Goal: Task Accomplishment & Management: Manage account settings

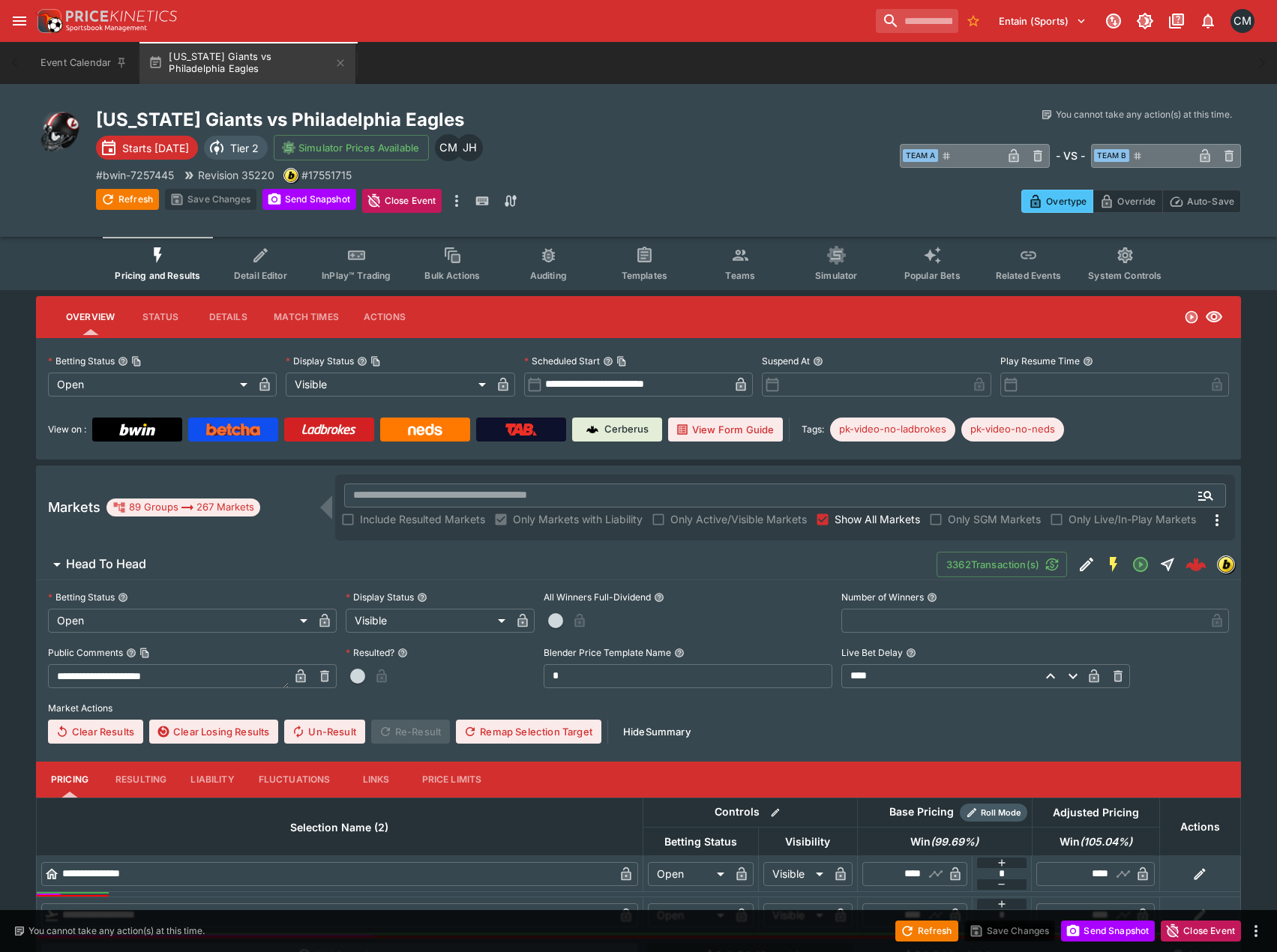
click at [753, 264] on button "Teams" at bounding box center [740, 264] width 96 height 53
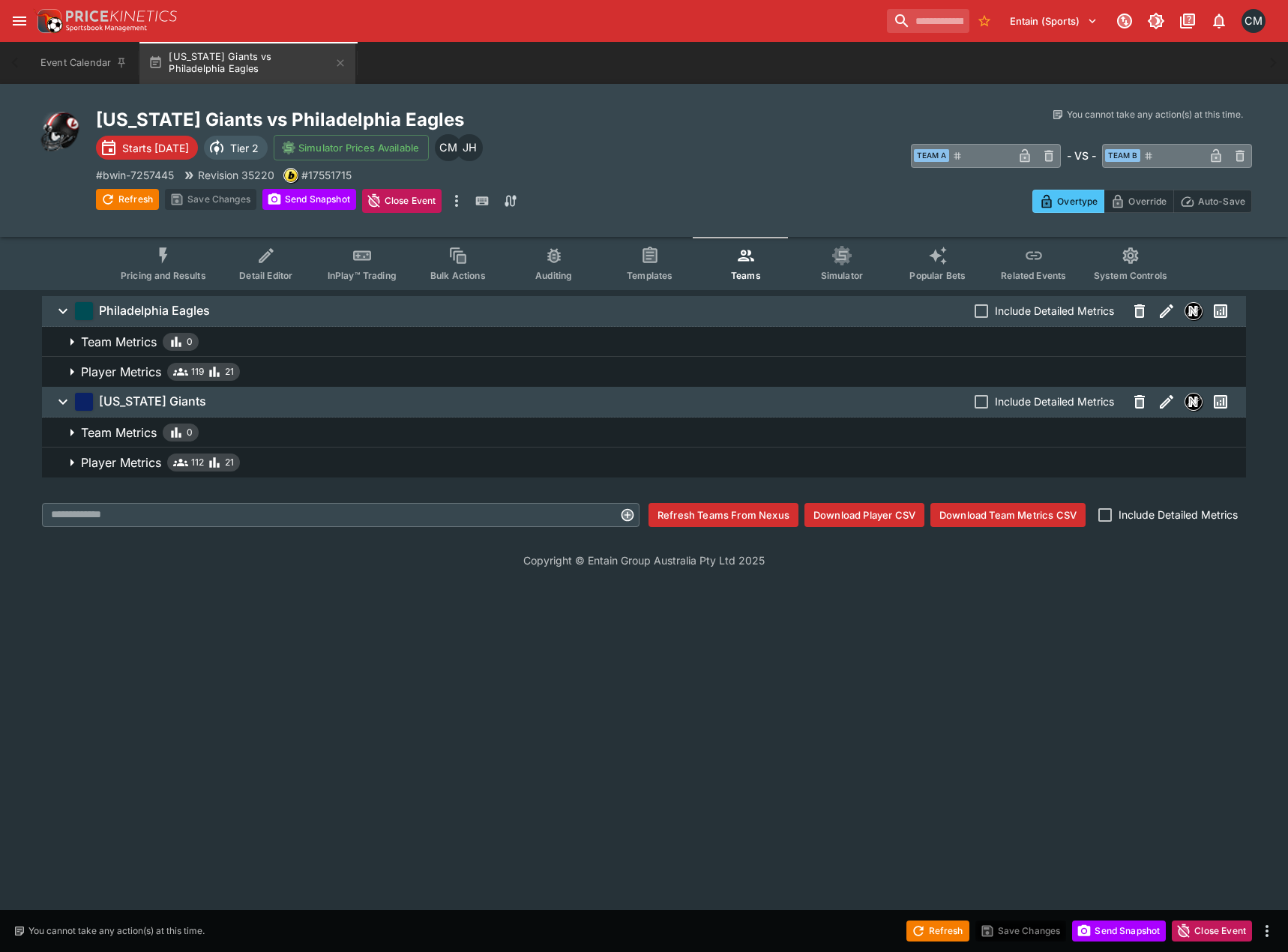
click at [269, 471] on span "Player Metrics 112 21" at bounding box center [657, 463] width 1153 height 18
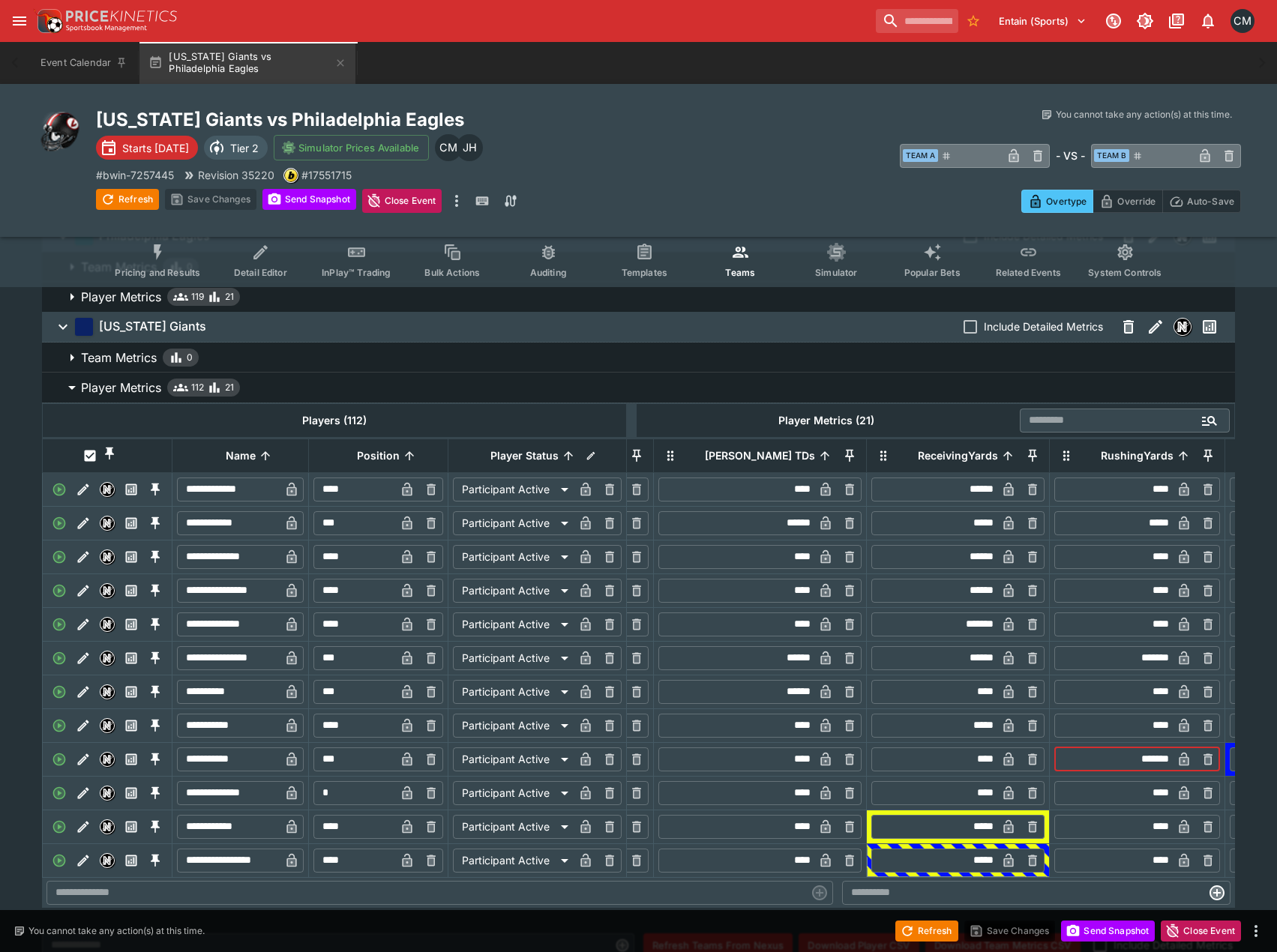
drag, startPoint x: 1066, startPoint y: 776, endPoint x: 1129, endPoint y: 774, distance: 63.0
click at [1129, 772] on div "​ ******* ​" at bounding box center [1137, 760] width 166 height 24
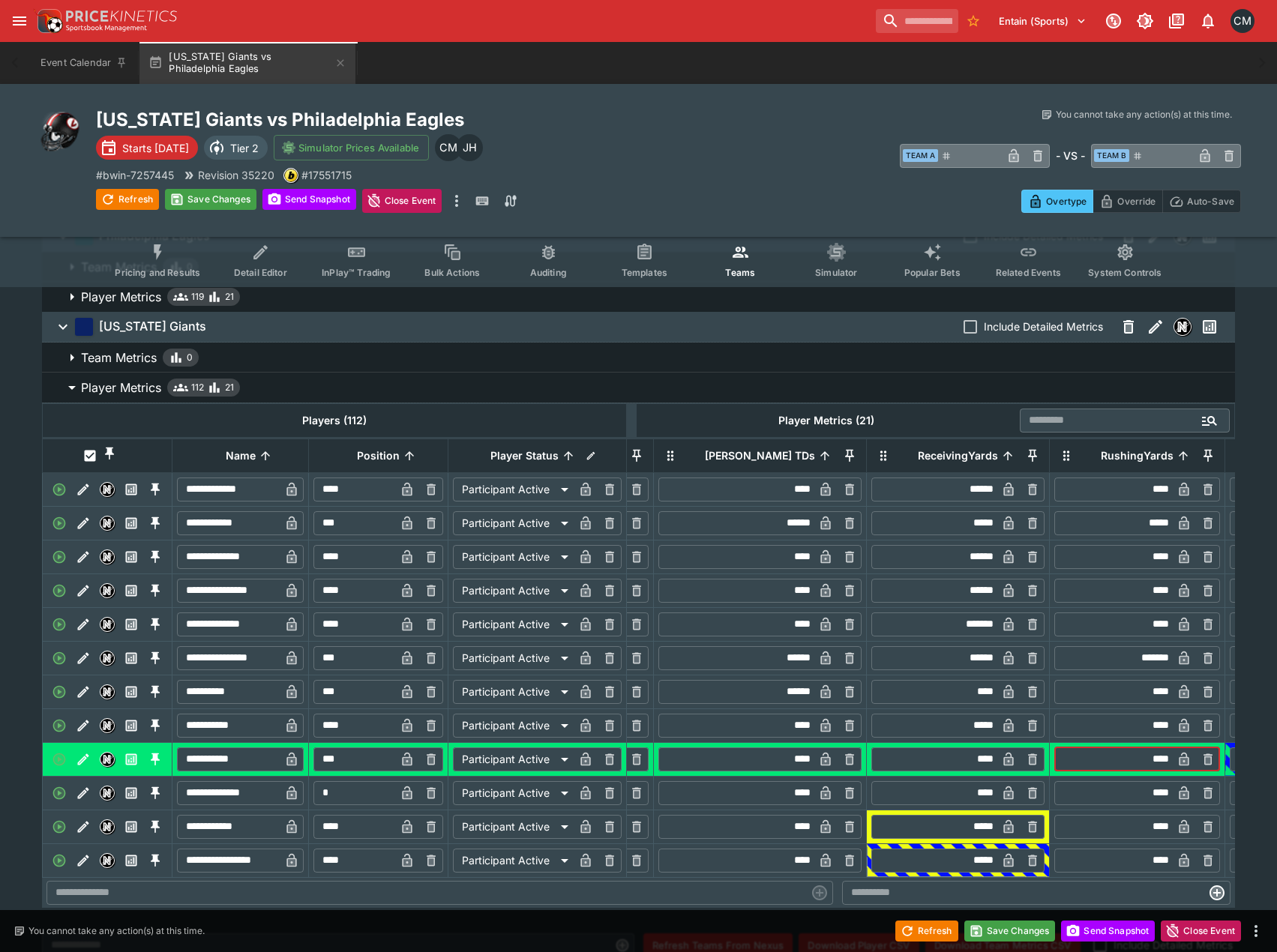
click at [973, 375] on button "Player Metrics 112 21" at bounding box center [638, 387] width 1193 height 30
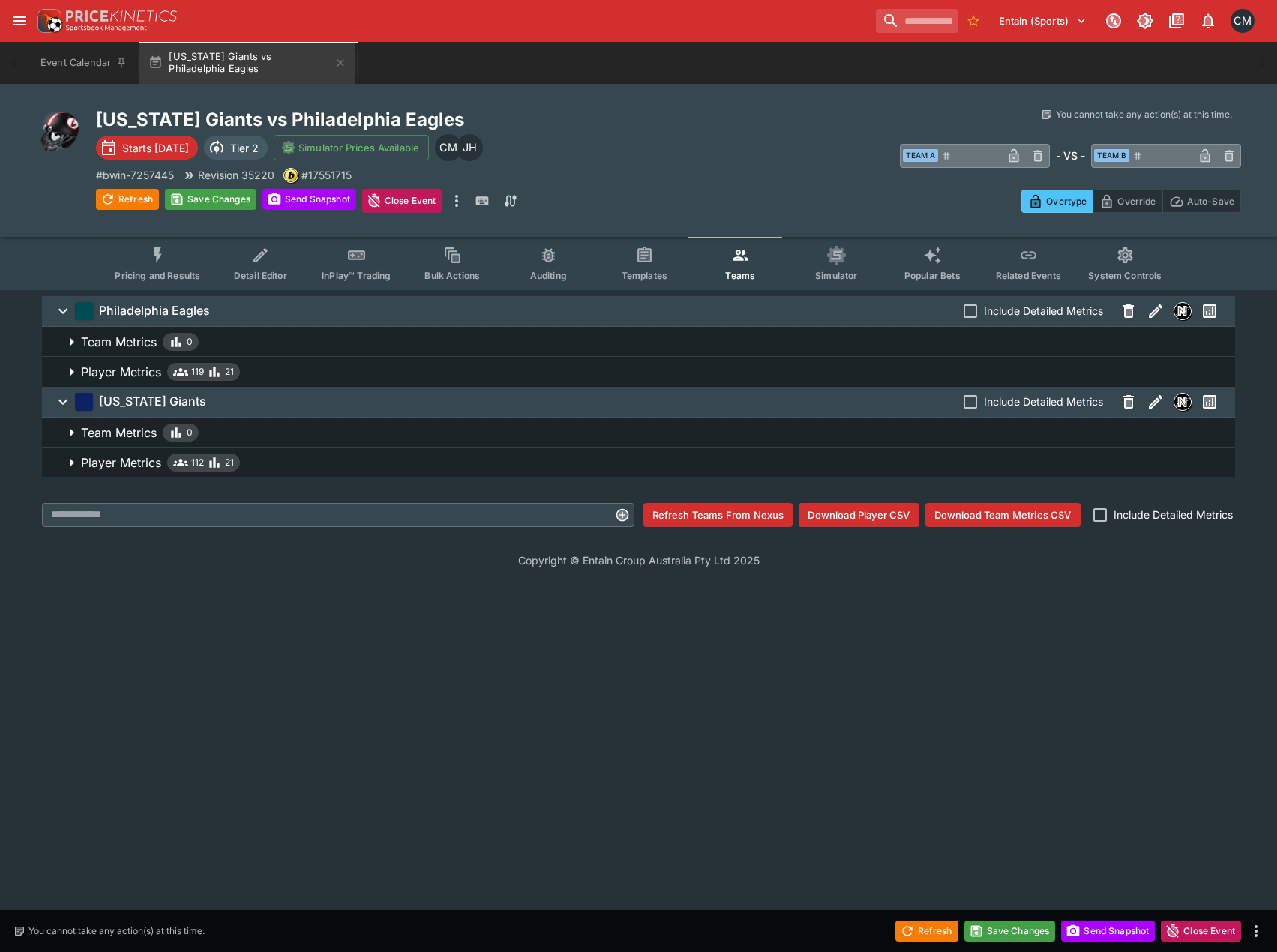
type input "*****"
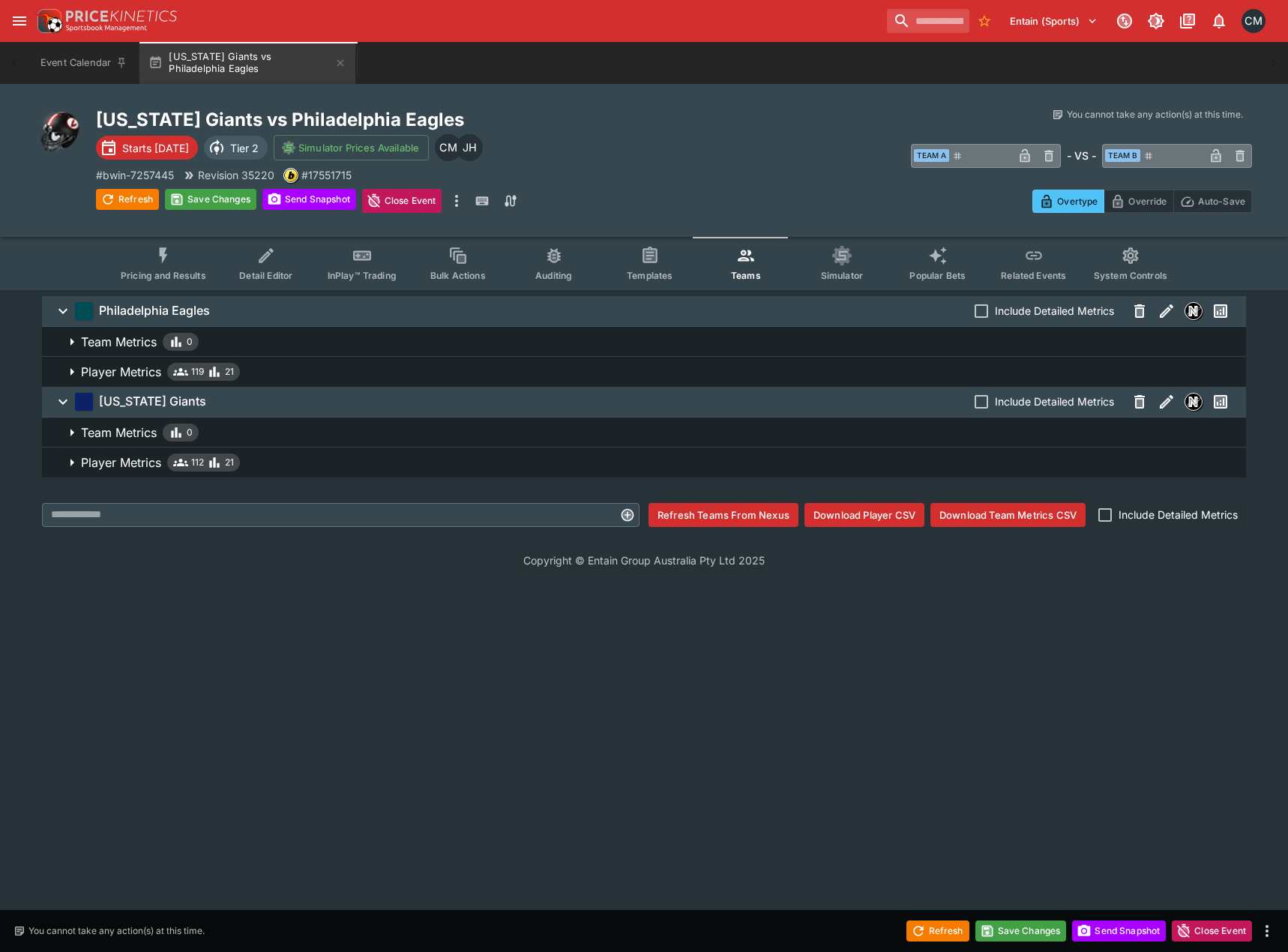
click at [973, 375] on span "Player Metrics 119 21" at bounding box center [657, 372] width 1153 height 18
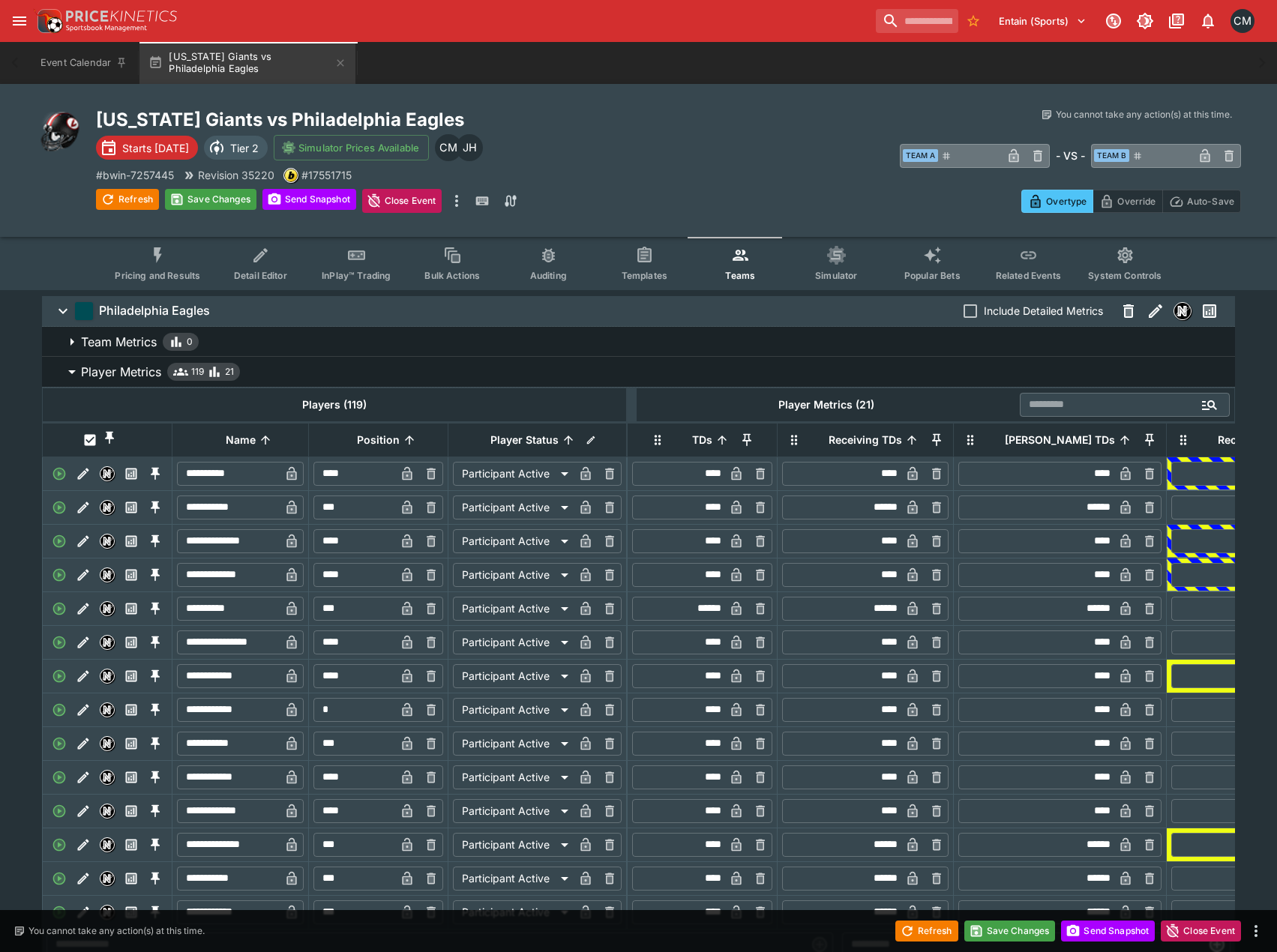
click at [974, 377] on span "Player Metrics 119 21" at bounding box center [651, 372] width 1142 height 18
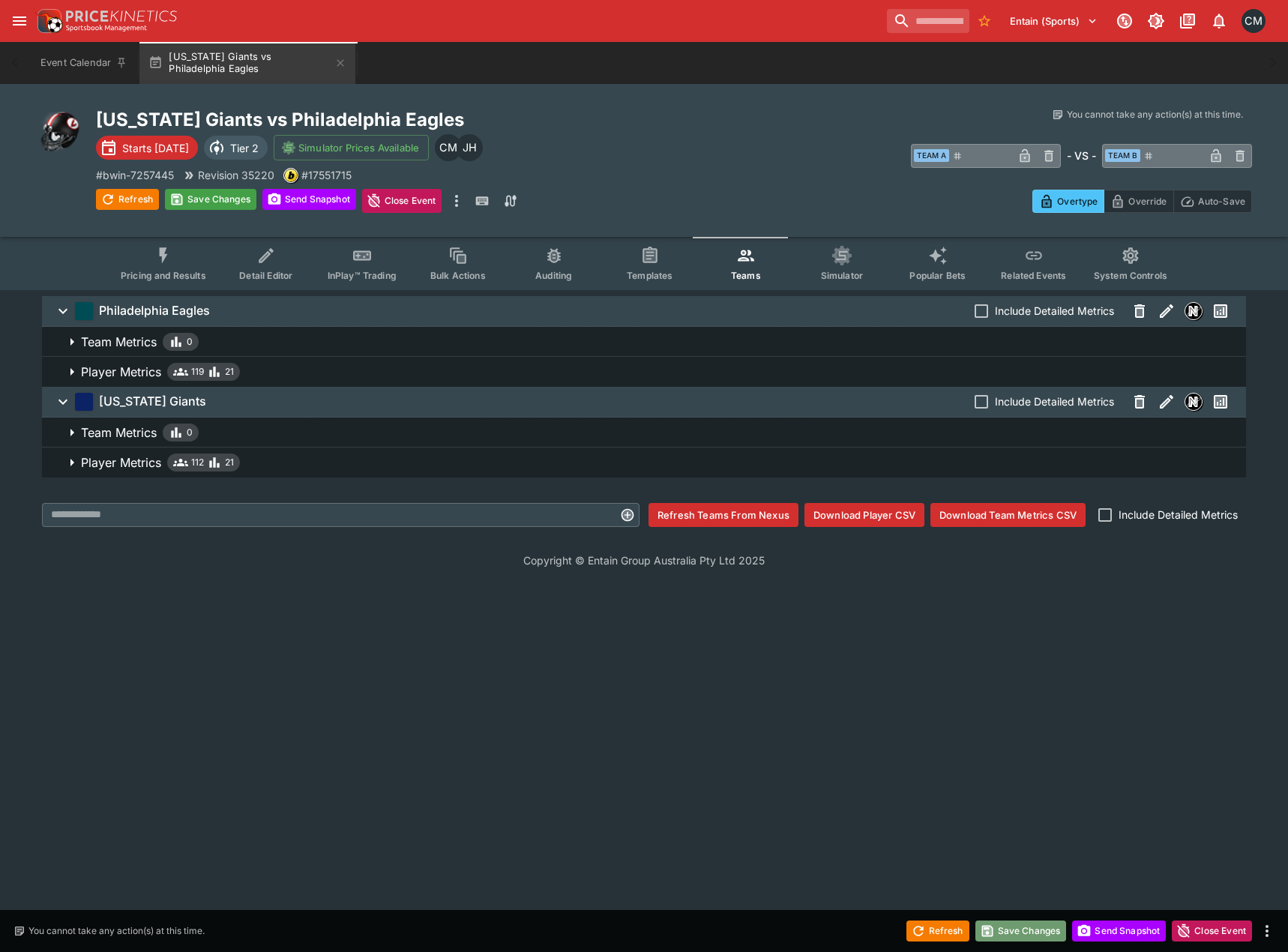
click at [1017, 922] on button "Save Changes" at bounding box center [1020, 931] width 91 height 21
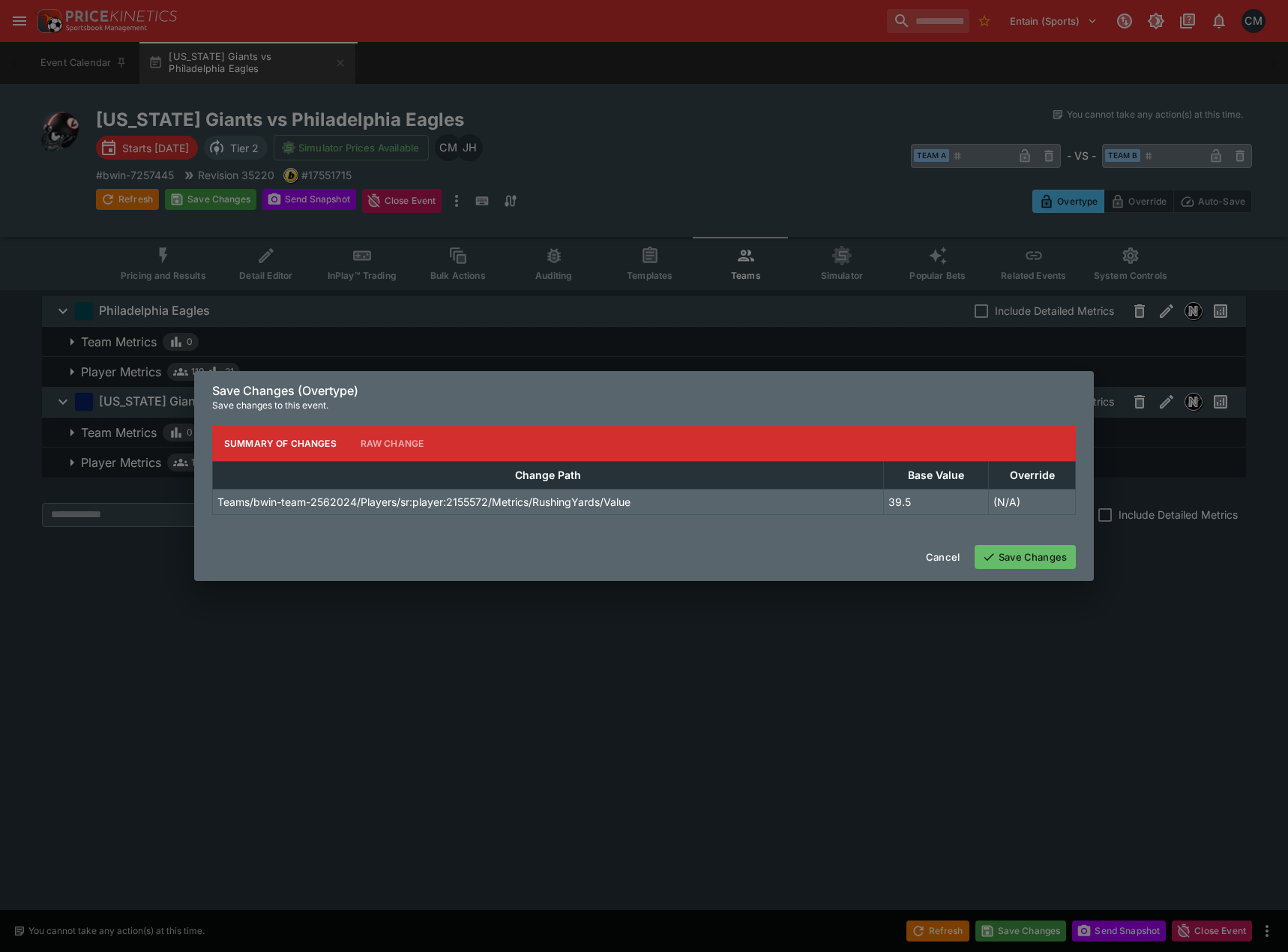
click at [1017, 571] on div "Cancel Save Changes" at bounding box center [644, 556] width 900 height 48
click at [1021, 553] on button "Save Changes" at bounding box center [1026, 557] width 101 height 24
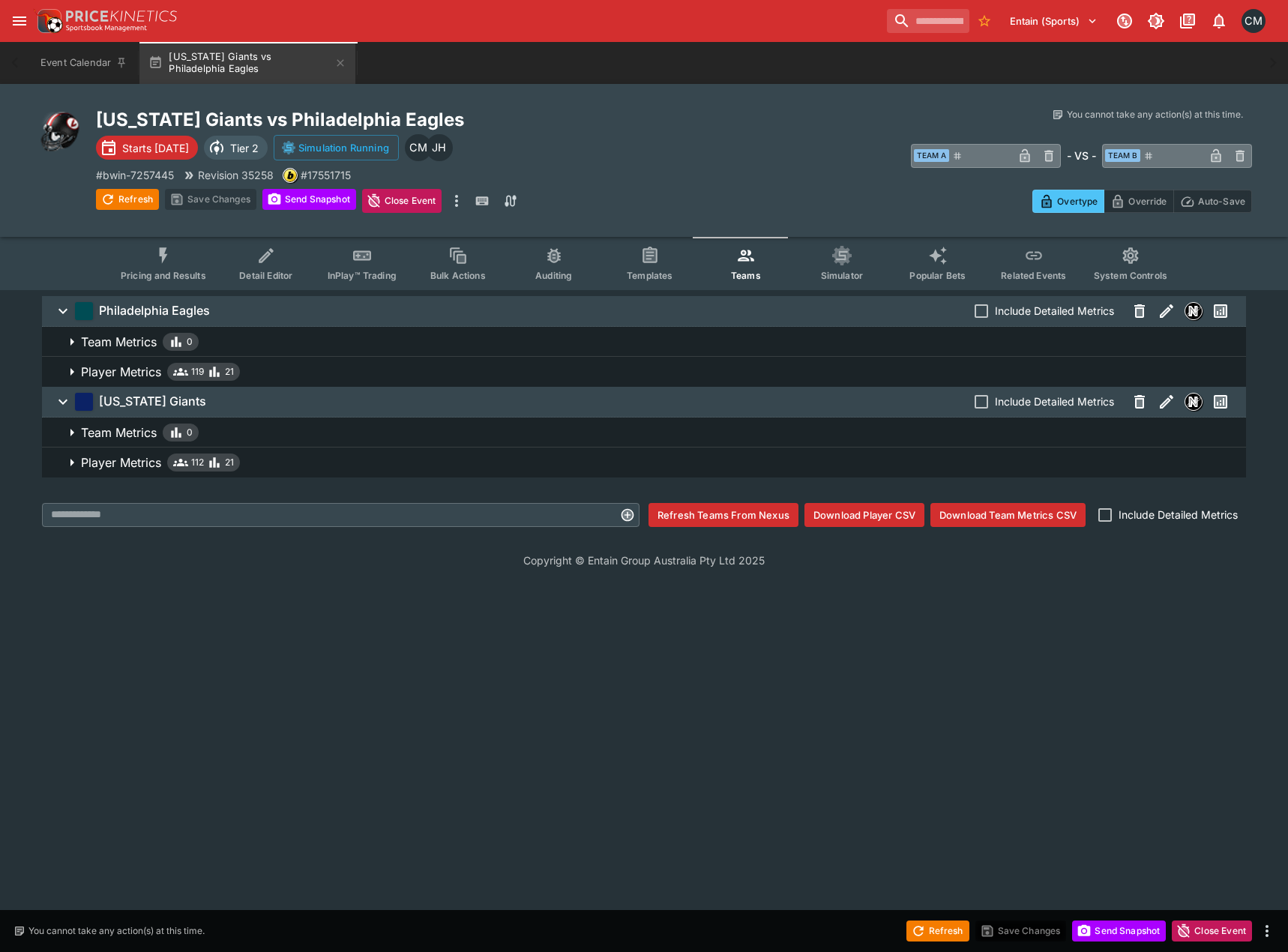
click at [186, 270] on span "Pricing and Results" at bounding box center [163, 275] width 86 height 11
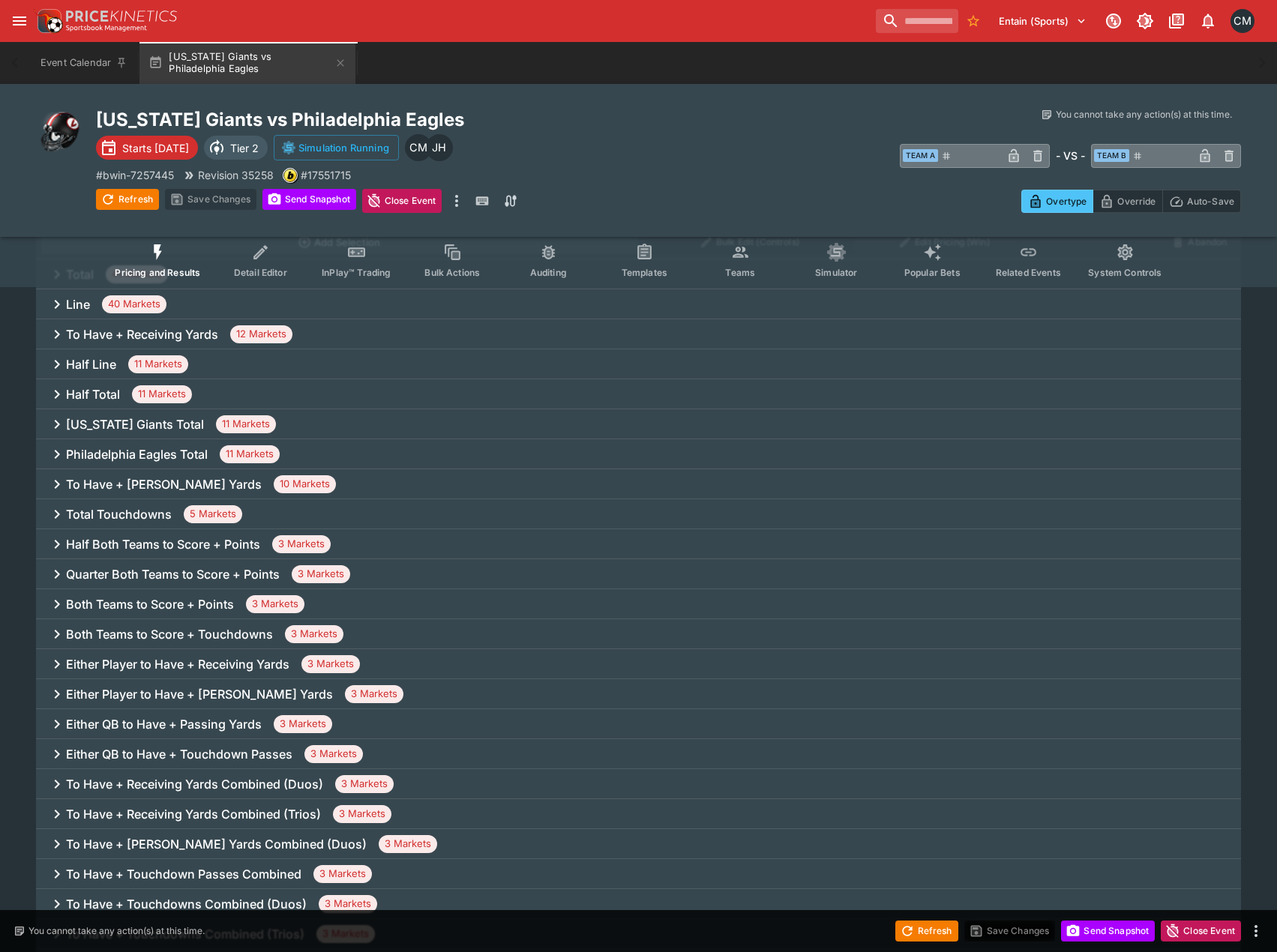
scroll to position [687, 0]
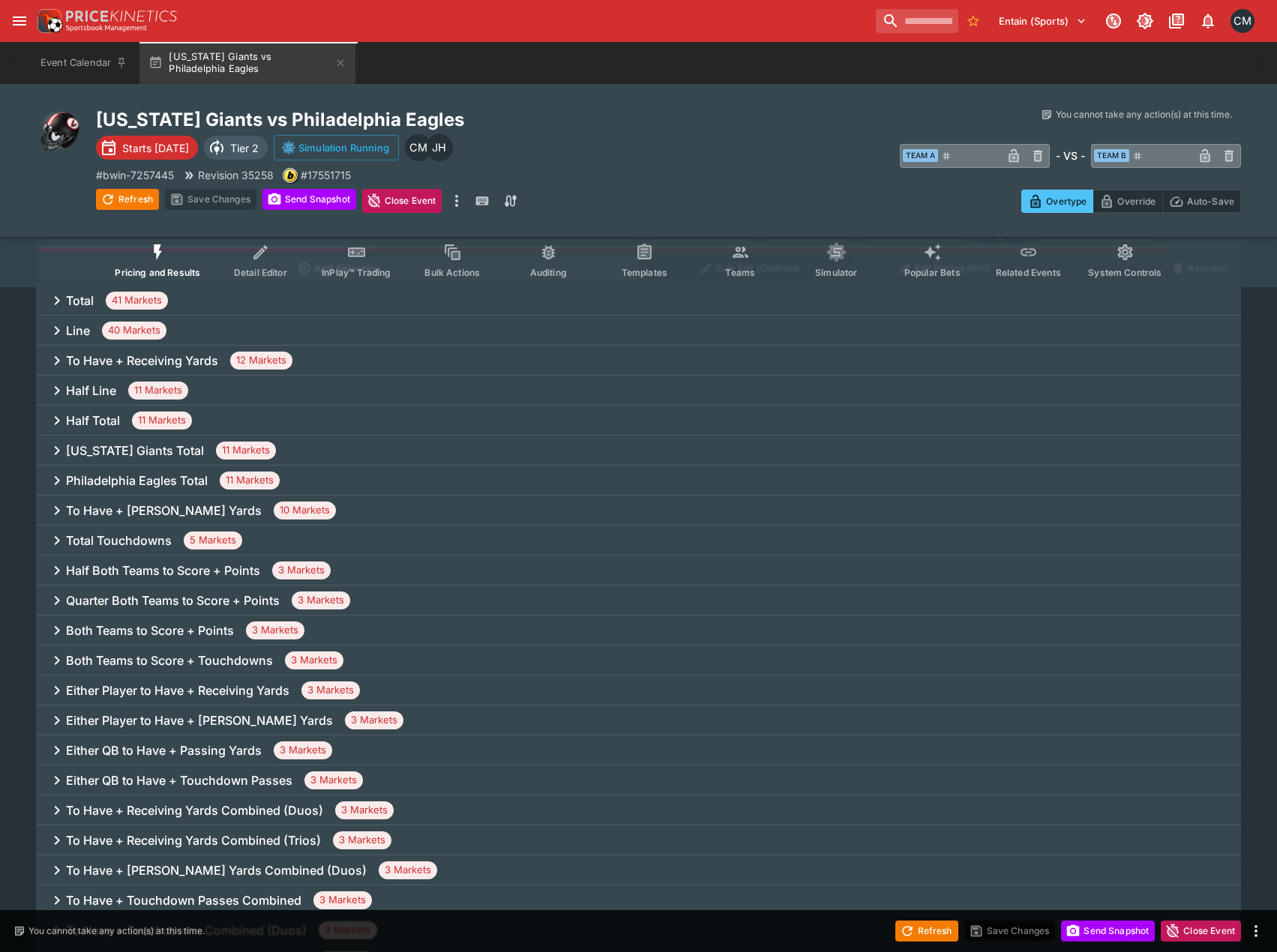
click at [168, 516] on h6 "To Have + [PERSON_NAME] Yards" at bounding box center [164, 510] width 196 height 16
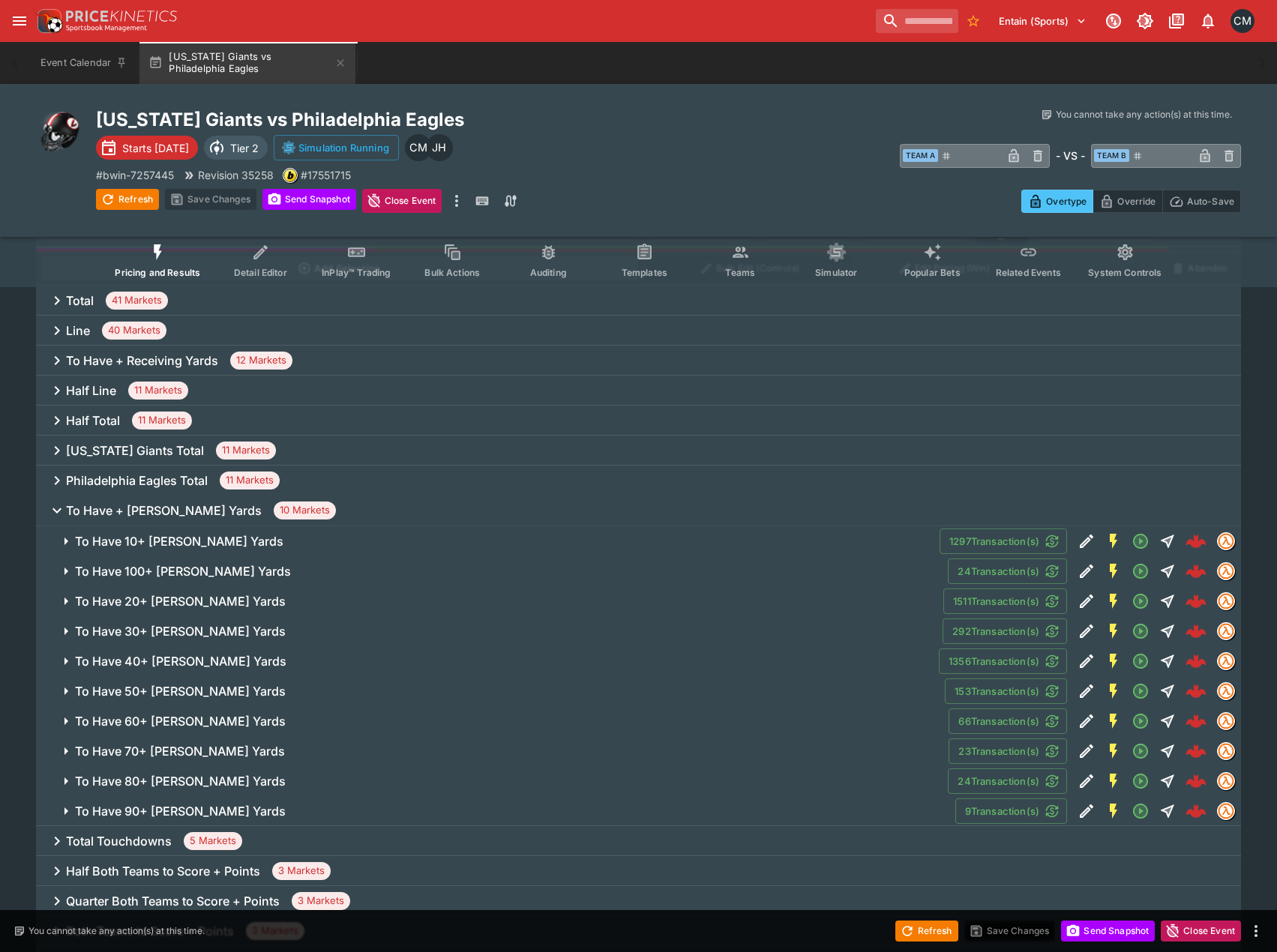
click at [204, 650] on button "To Have 40+ [PERSON_NAME] Yards" at bounding box center [487, 661] width 903 height 30
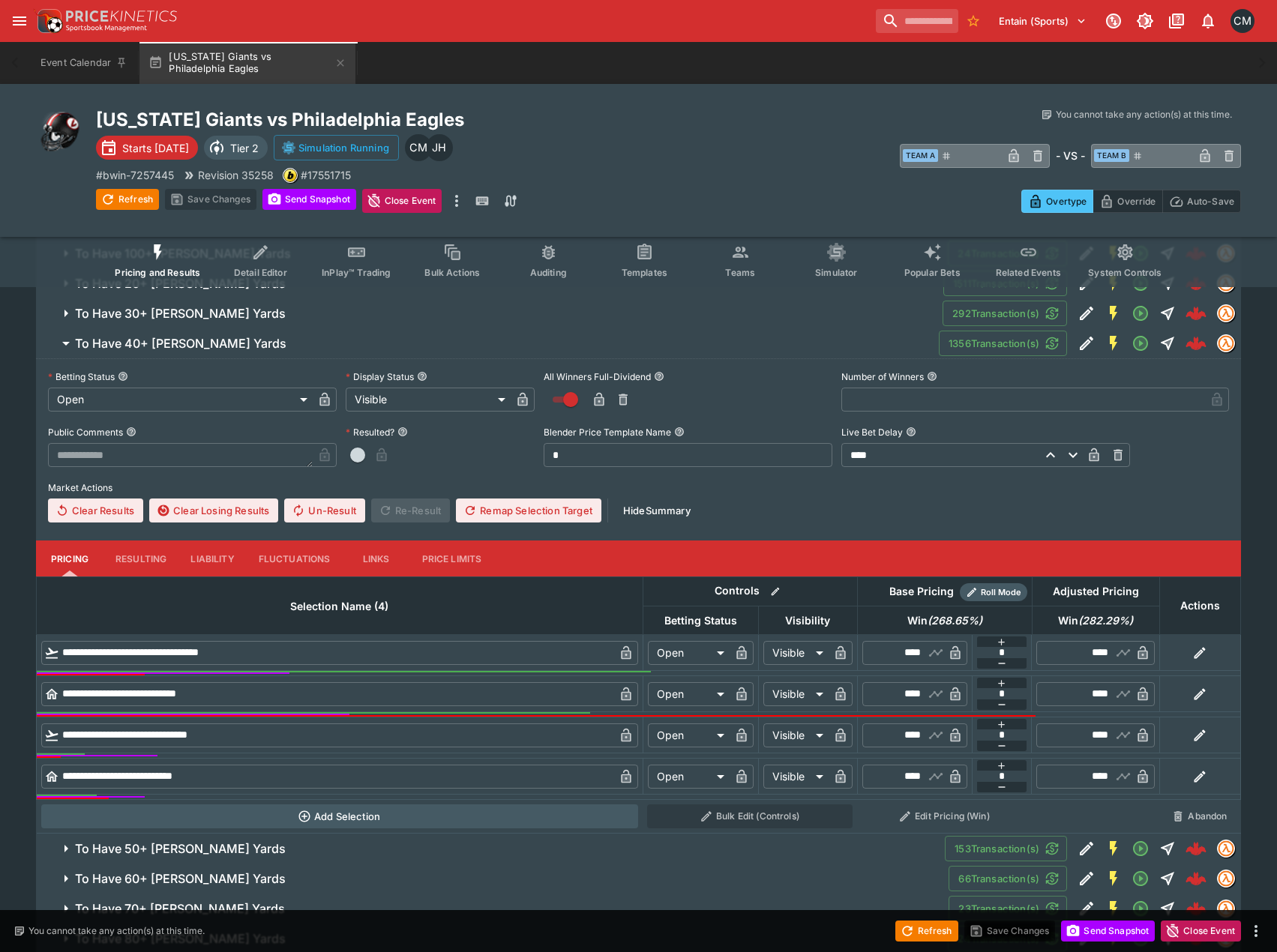
scroll to position [987, 0]
